Goal: Communication & Community: Answer question/provide support

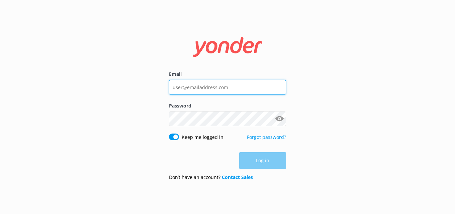
type input "[PERSON_NAME][EMAIL_ADDRESS][PERSON_NAME][DOMAIN_NAME]"
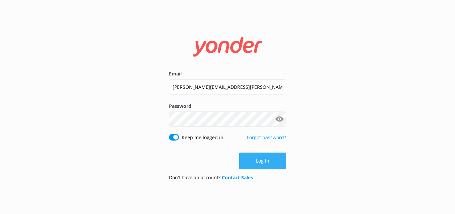
click at [268, 161] on div "Log in" at bounding box center [227, 161] width 117 height 17
click at [268, 161] on button "Log in" at bounding box center [262, 161] width 47 height 17
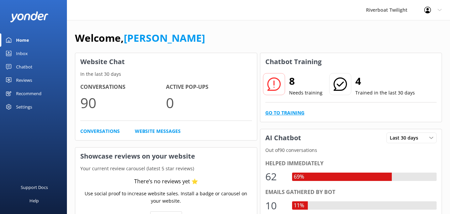
click at [282, 113] on link "Go to Training" at bounding box center [284, 112] width 39 height 7
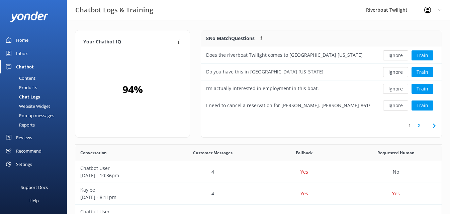
scroll to position [79, 235]
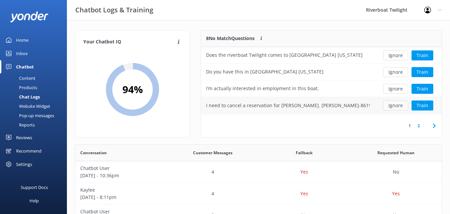
click at [394, 104] on button "Ignore" at bounding box center [395, 106] width 25 height 10
click at [395, 106] on button "Ignore" at bounding box center [395, 106] width 25 height 10
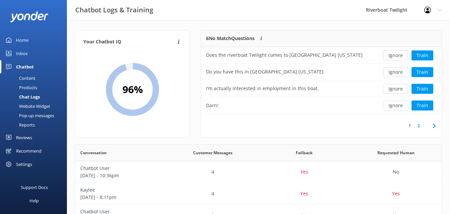
click at [395, 106] on button "Ignore" at bounding box center [395, 106] width 25 height 10
click at [397, 105] on button "Ignore" at bounding box center [395, 106] width 25 height 10
click at [392, 106] on button "Ignore" at bounding box center [395, 106] width 25 height 10
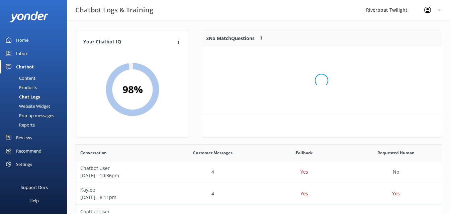
scroll to position [62, 235]
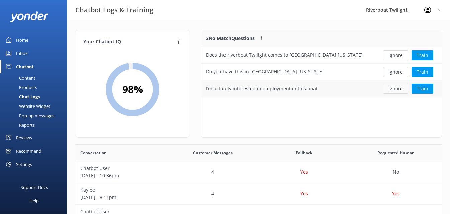
click at [399, 88] on button "Ignore" at bounding box center [395, 89] width 25 height 10
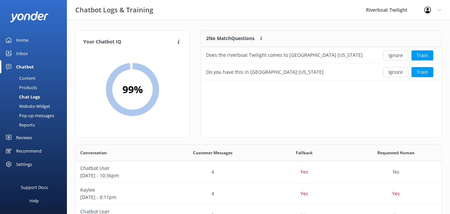
scroll to position [45, 235]
click at [397, 73] on button "Ignore" at bounding box center [395, 72] width 25 height 10
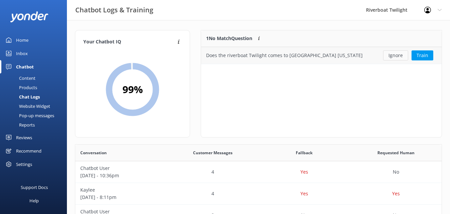
click at [395, 53] on button "Ignore" at bounding box center [395, 56] width 25 height 10
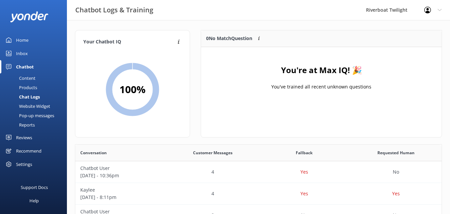
click at [21, 38] on div "Home" at bounding box center [22, 39] width 12 height 13
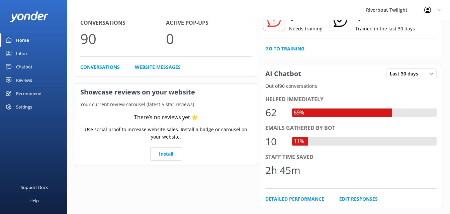
scroll to position [67, 0]
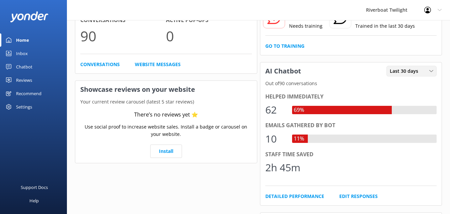
click at [417, 72] on span "Last 30 days" at bounding box center [406, 71] width 32 height 7
click at [346, 81] on p "Out of 90 conversations" at bounding box center [351, 83] width 182 height 7
click at [109, 64] on link "Conversations" at bounding box center [99, 64] width 39 height 7
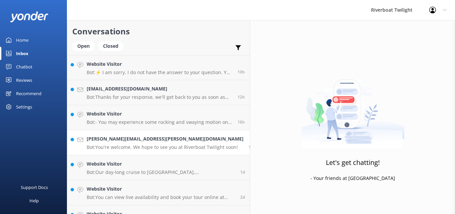
click at [140, 146] on p "Bot: You're welcome. We hope to see you at Riverboat Twilight soon!" at bounding box center [165, 148] width 157 height 6
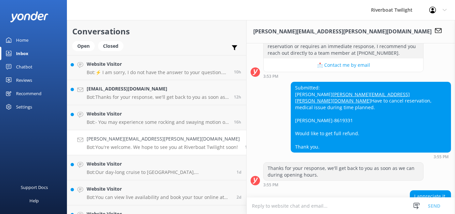
scroll to position [204, 0]
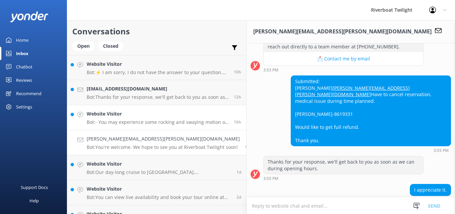
click at [133, 120] on p "Bot: - You may experience some rocking and swaying motion on board, however mos…" at bounding box center [158, 122] width 142 height 6
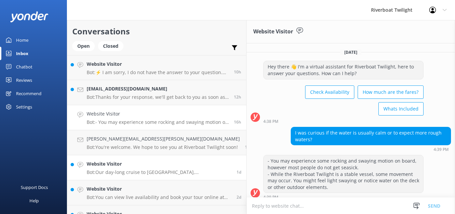
click at [112, 166] on h4 "Website Visitor" at bounding box center [159, 164] width 145 height 7
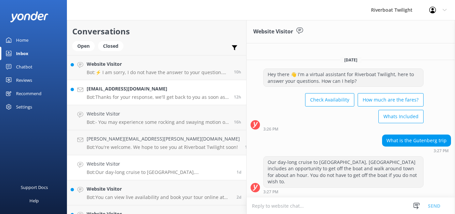
click at [108, 89] on h4 "[EMAIL_ADDRESS][DOMAIN_NAME]" at bounding box center [158, 88] width 142 height 7
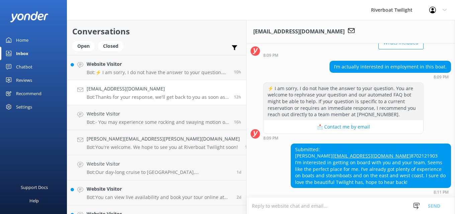
scroll to position [78, 0]
